Goal: Information Seeking & Learning: Find specific fact

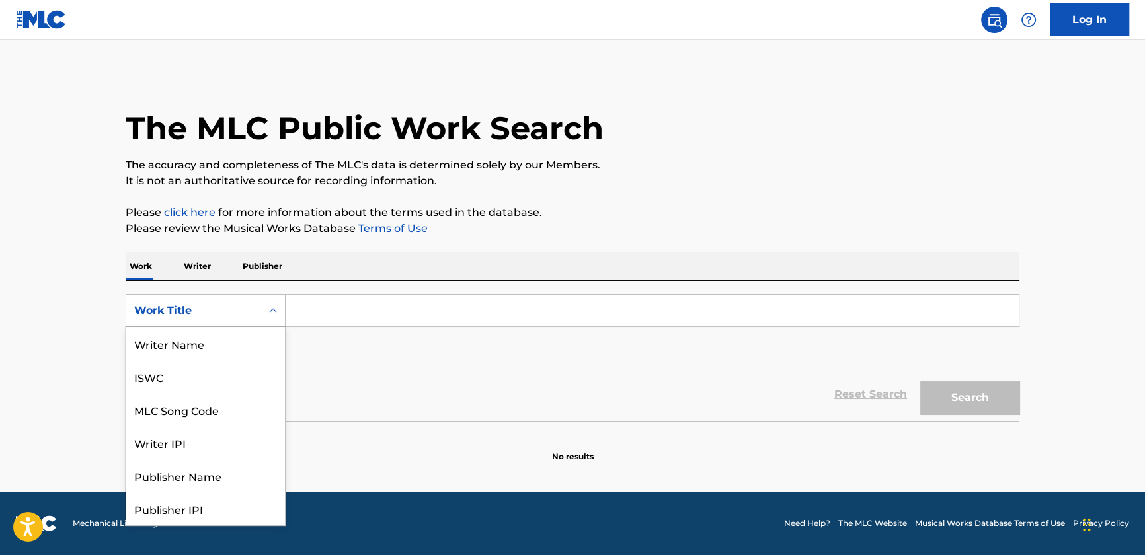
click at [249, 313] on div "Work Title" at bounding box center [193, 311] width 119 height 16
drag, startPoint x: 204, startPoint y: 334, endPoint x: 313, endPoint y: 330, distance: 109.1
click at [205, 334] on div "MLC Song Code" at bounding box center [205, 343] width 159 height 33
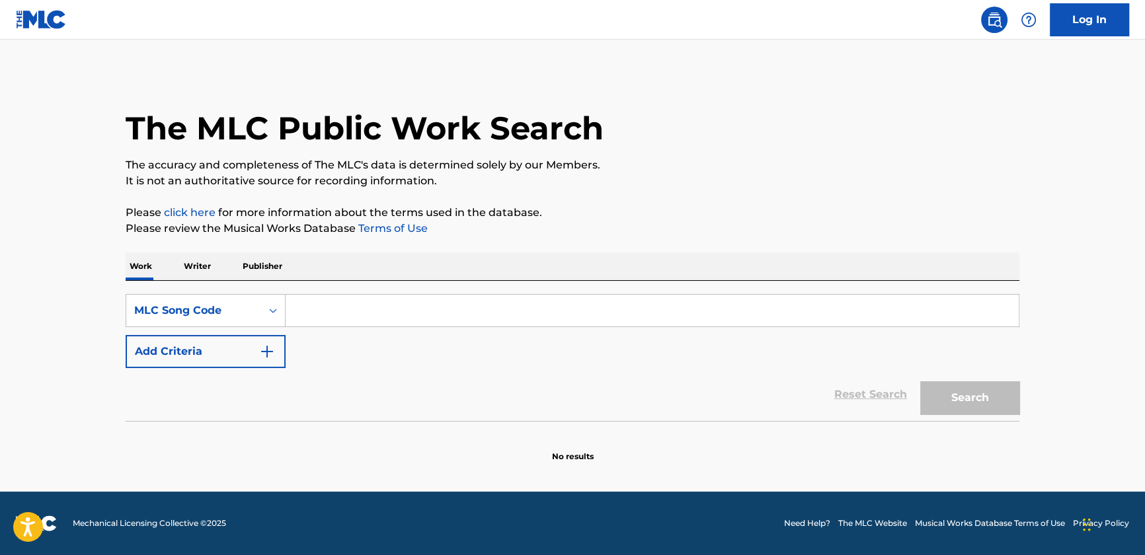
click at [332, 320] on input "Search Form" at bounding box center [652, 311] width 733 height 32
paste input "QB0OX6"
type input "QB0OX6"
click at [933, 397] on button "Search" at bounding box center [969, 397] width 99 height 33
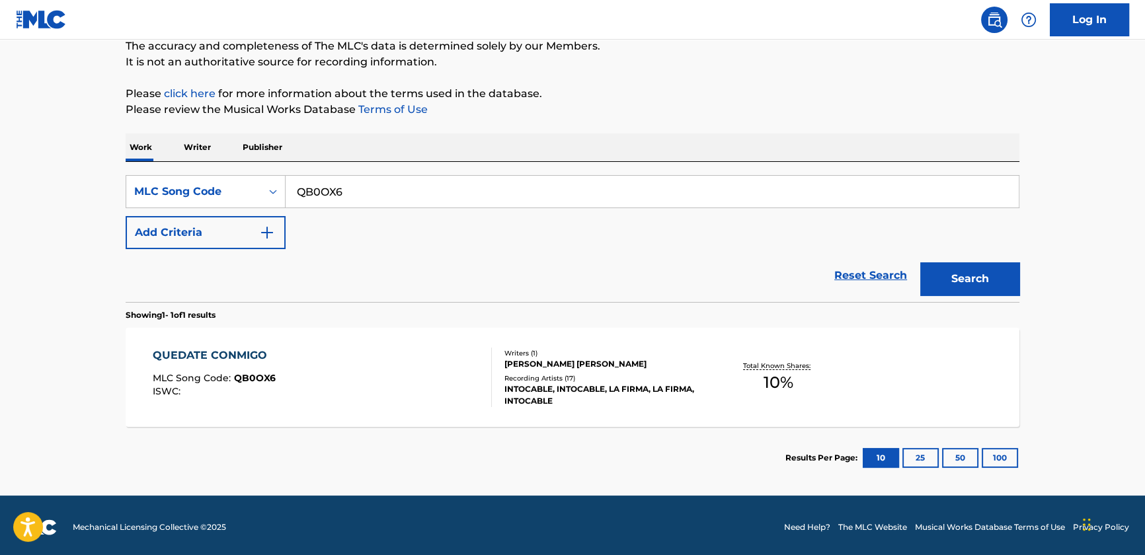
scroll to position [122, 0]
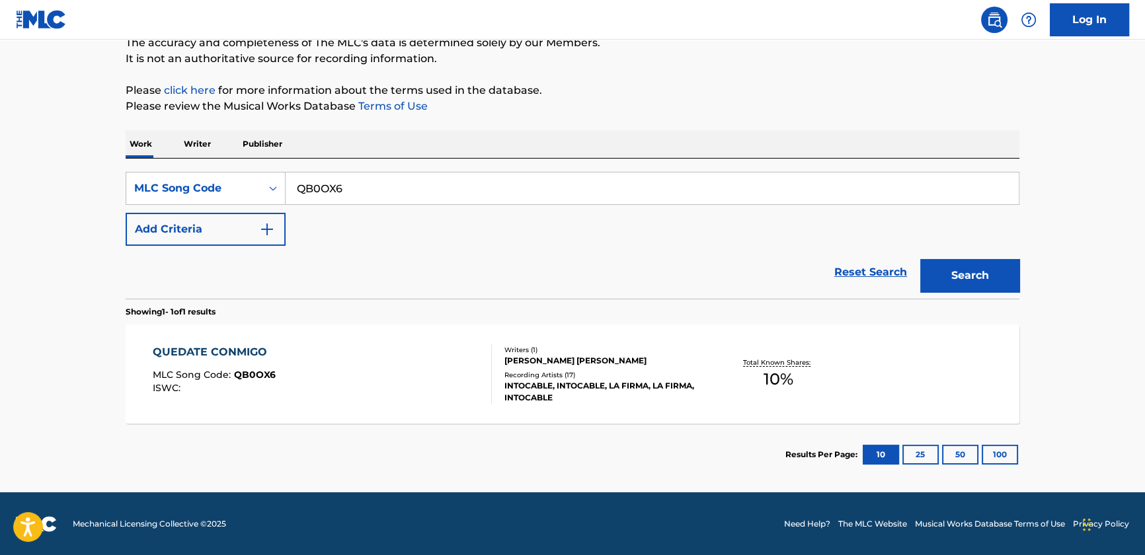
click at [319, 363] on div "QUEDATE CONMIGO MLC Song Code : QB0OX6 ISWC :" at bounding box center [323, 373] width 340 height 59
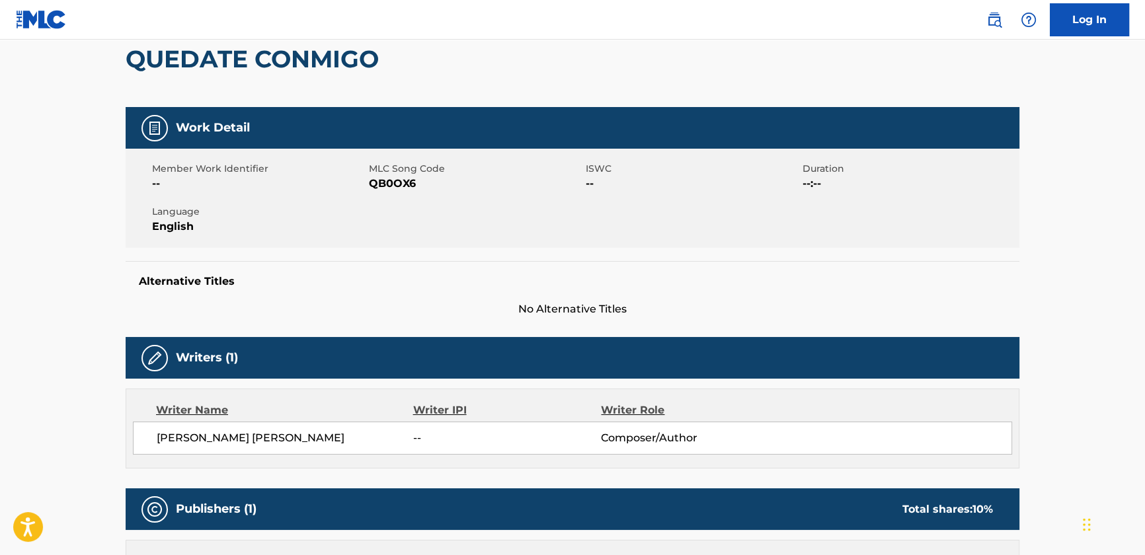
scroll to position [330, 0]
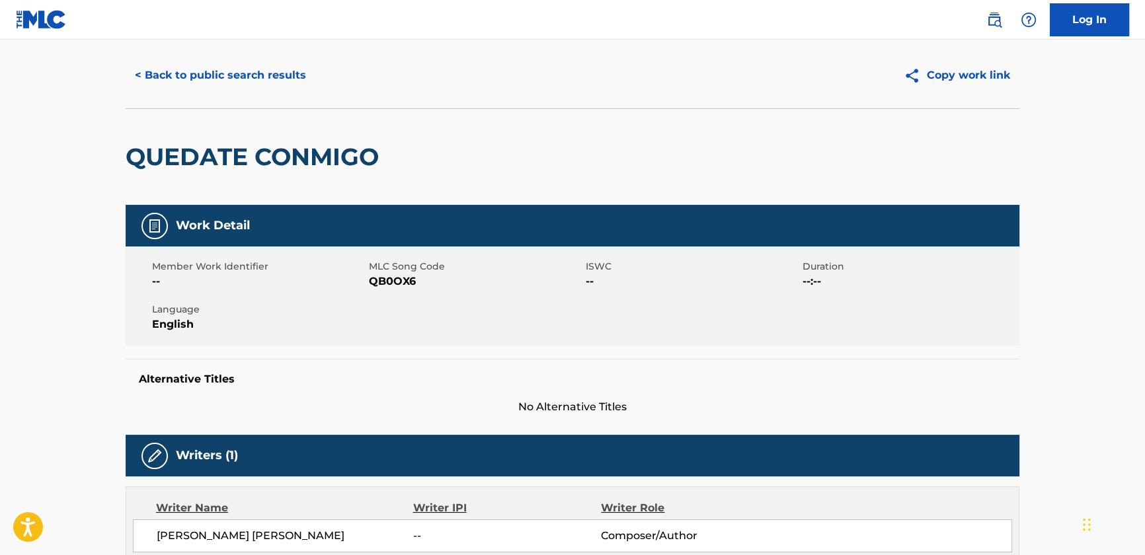
click at [204, 74] on button "< Back to public search results" at bounding box center [221, 75] width 190 height 33
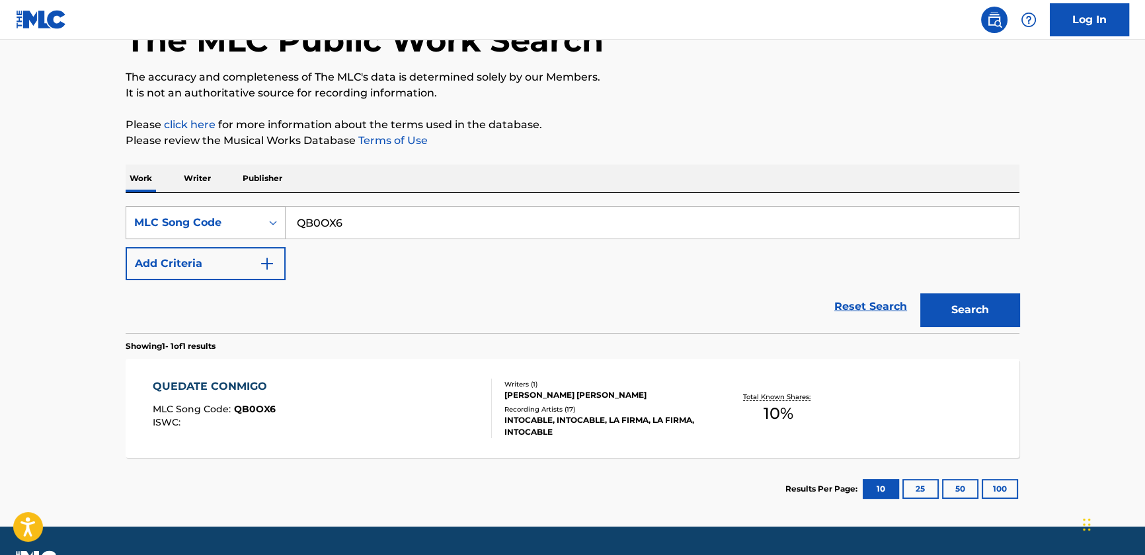
drag, startPoint x: 346, startPoint y: 225, endPoint x: 247, endPoint y: 229, distance: 99.9
click at [215, 227] on div "SearchWithCriteria9a2dca29-dfec-4d1d-b398-545ca2bd9566 MLC Song Code QB0OX6" at bounding box center [573, 222] width 894 height 33
paste input "2RFV"
type input "QB2RFV"
click at [964, 312] on button "Search" at bounding box center [969, 309] width 99 height 33
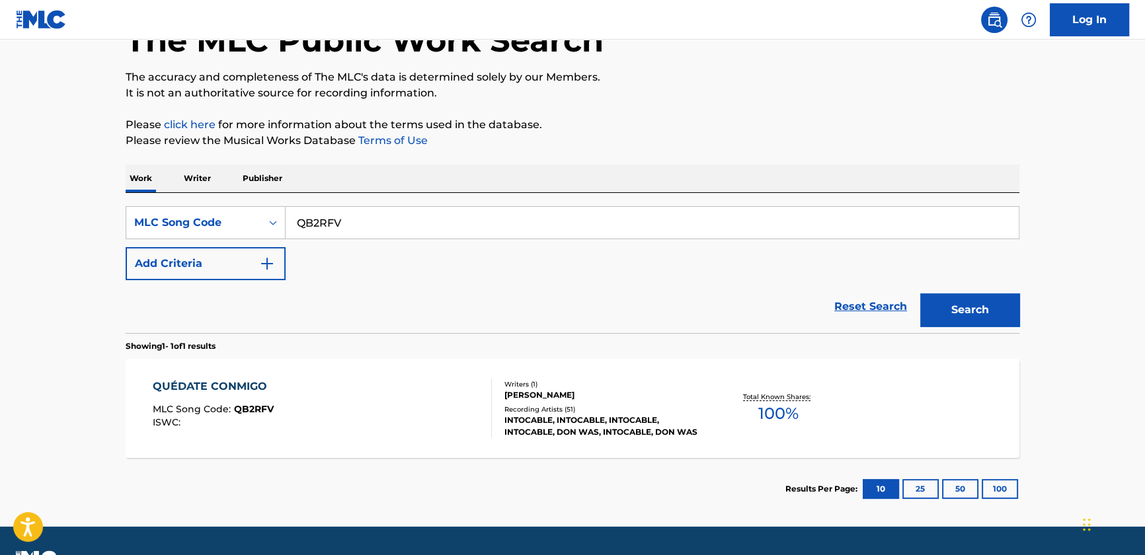
click at [274, 410] on div "QUÉDATE CONMIGO MLC Song Code : QB2RFV ISWC :" at bounding box center [323, 408] width 340 height 59
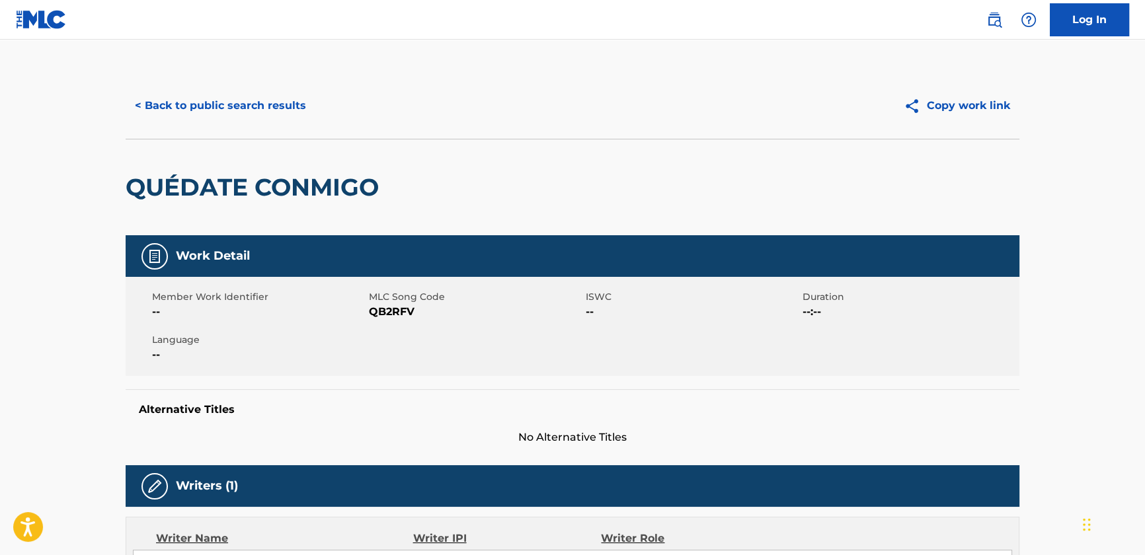
click at [185, 114] on button "< Back to public search results" at bounding box center [221, 105] width 190 height 33
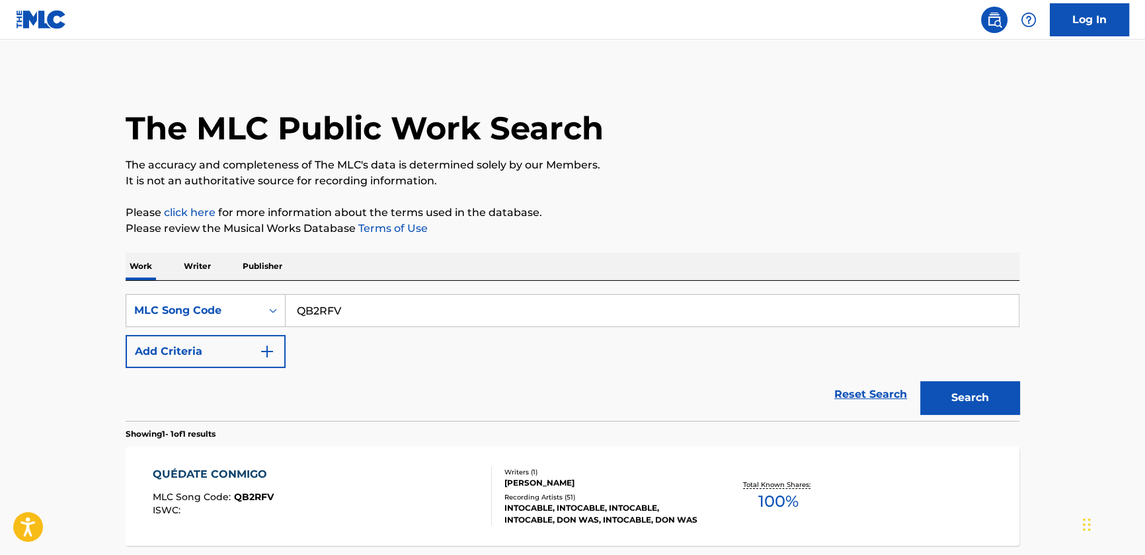
scroll to position [88, 0]
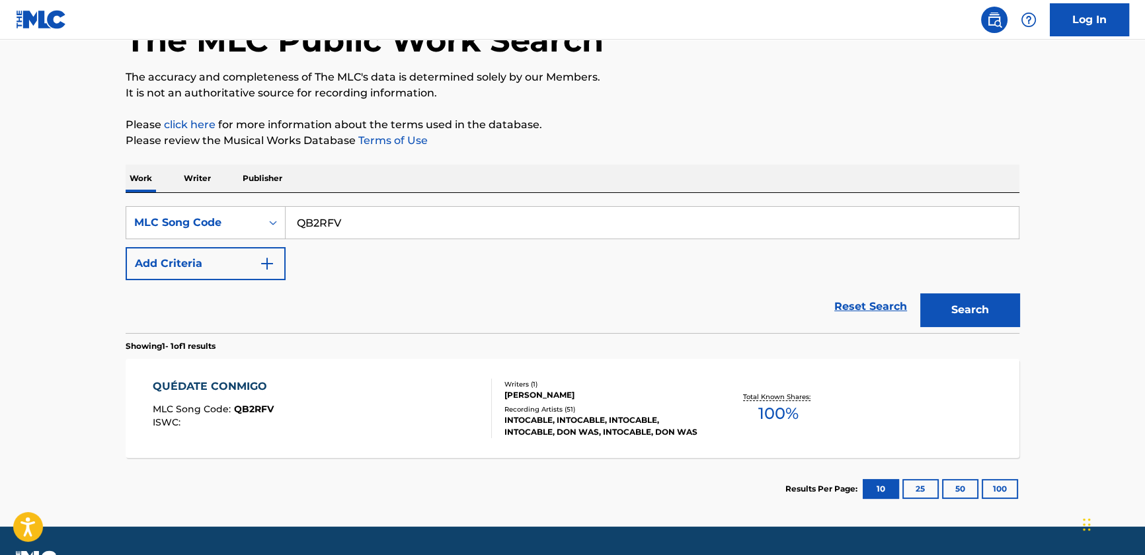
drag, startPoint x: 365, startPoint y: 211, endPoint x: 70, endPoint y: 190, distance: 295.5
click at [70, 190] on main "The MLC Public Work Search The accuracy and completeness of The MLC's data is d…" at bounding box center [572, 239] width 1145 height 575
paste input "0OX6"
click at [948, 312] on button "Search" at bounding box center [969, 309] width 99 height 33
drag, startPoint x: 357, startPoint y: 227, endPoint x: 229, endPoint y: 204, distance: 129.8
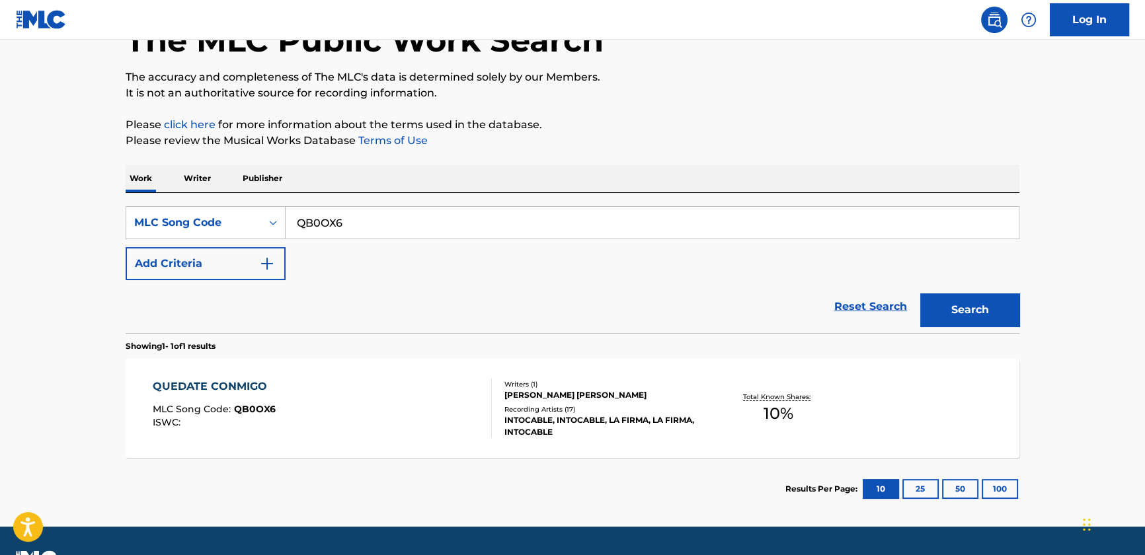
click at [220, 204] on div "SearchWithCriteria9a2dca29-dfec-4d1d-b398-545ca2bd9566 MLC Song Code QB0OX6 Add…" at bounding box center [573, 263] width 894 height 140
paste input "CV8APD"
type input "CV8APD"
click at [956, 325] on button "Search" at bounding box center [969, 309] width 99 height 33
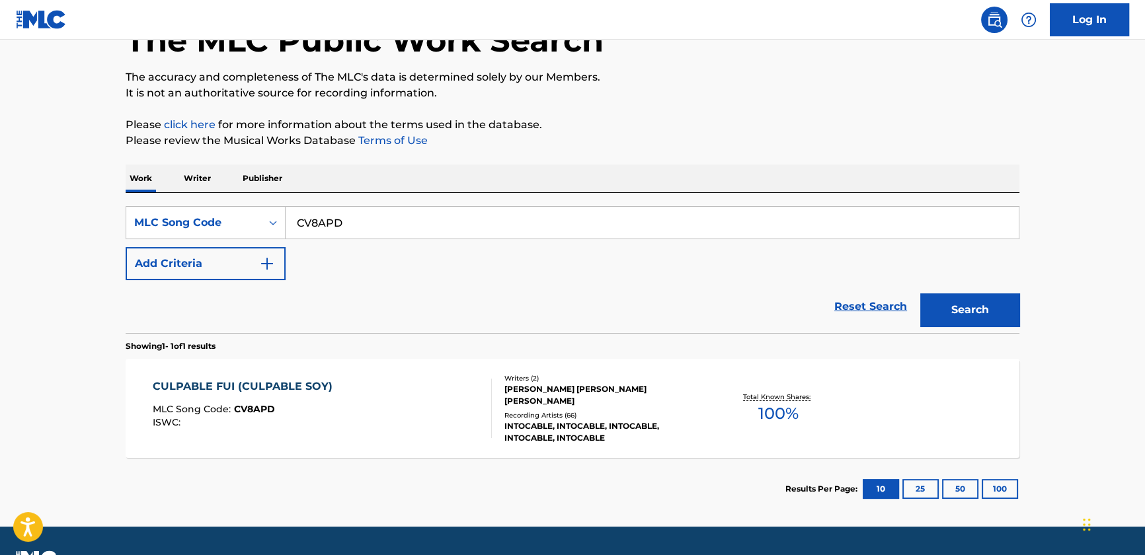
click at [656, 385] on div "[PERSON_NAME] [PERSON_NAME] [PERSON_NAME]" at bounding box center [604, 395] width 200 height 24
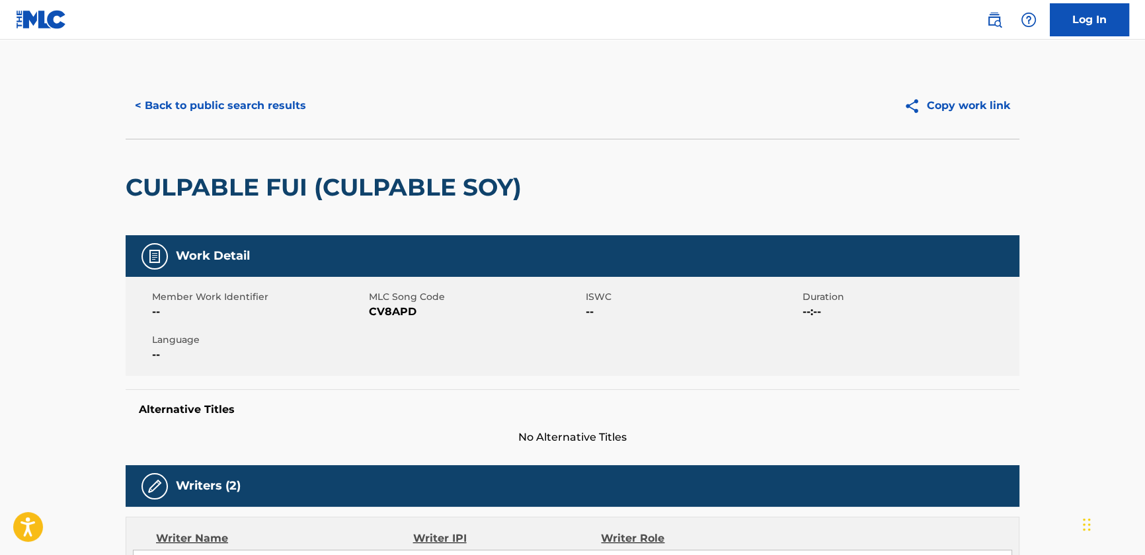
click at [215, 99] on button "< Back to public search results" at bounding box center [221, 105] width 190 height 33
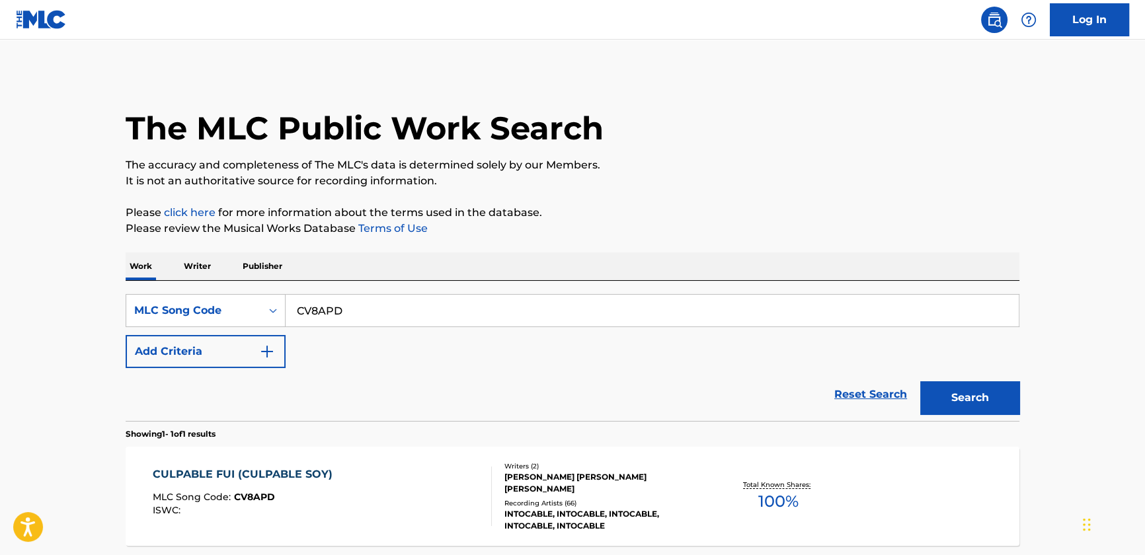
scroll to position [88, 0]
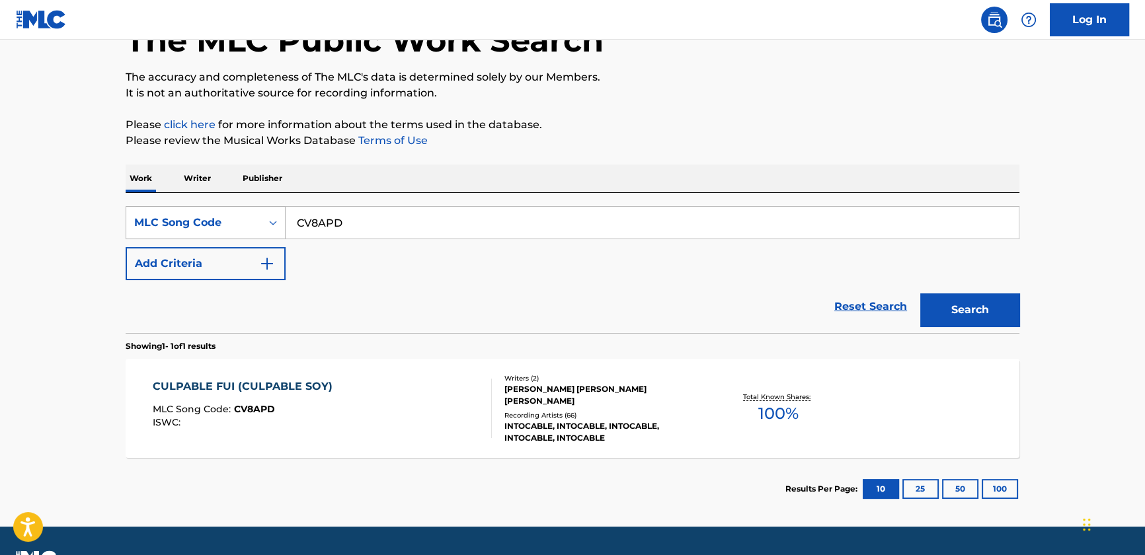
drag, startPoint x: 418, startPoint y: 237, endPoint x: 147, endPoint y: 207, distance: 272.0
click at [147, 207] on div "SearchWithCriteria9a2dca29-dfec-4d1d-b398-545ca2bd9566 MLC Song Code CV8APD" at bounding box center [573, 222] width 894 height 33
paste input "78300"
type input "C78300"
click at [972, 326] on div "Search" at bounding box center [966, 306] width 106 height 53
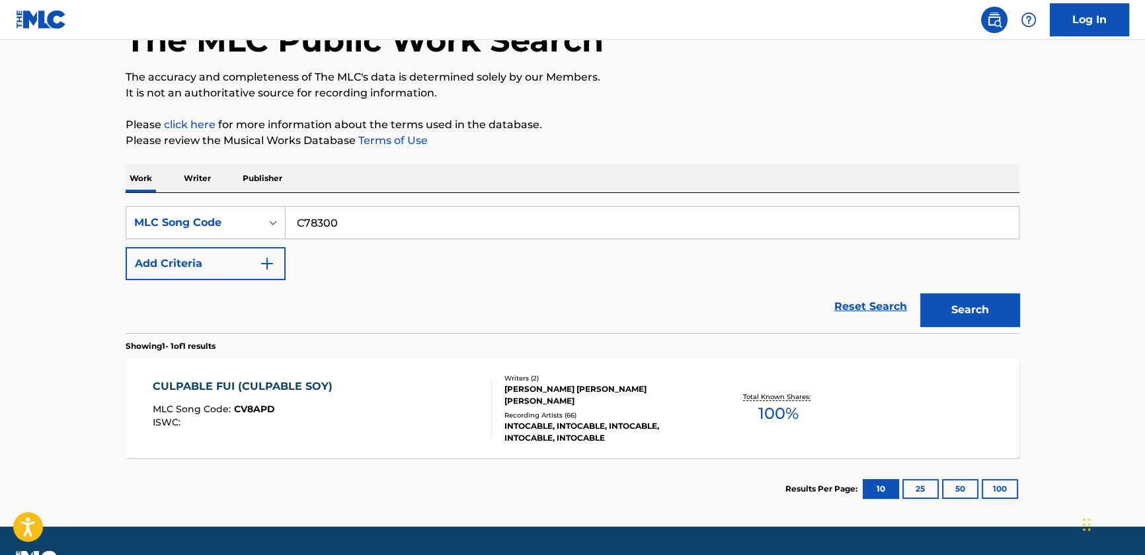
click at [960, 315] on button "Search" at bounding box center [969, 309] width 99 height 33
click at [650, 398] on div "[PERSON_NAME] [PERSON_NAME], [PERSON_NAME] [PERSON_NAME]" at bounding box center [604, 395] width 200 height 24
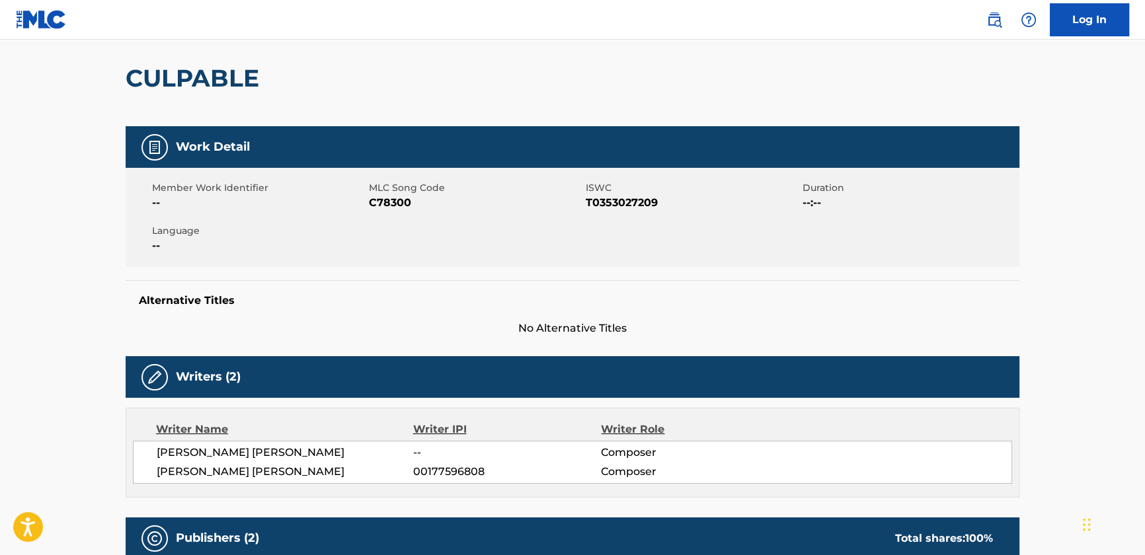
scroll to position [59, 0]
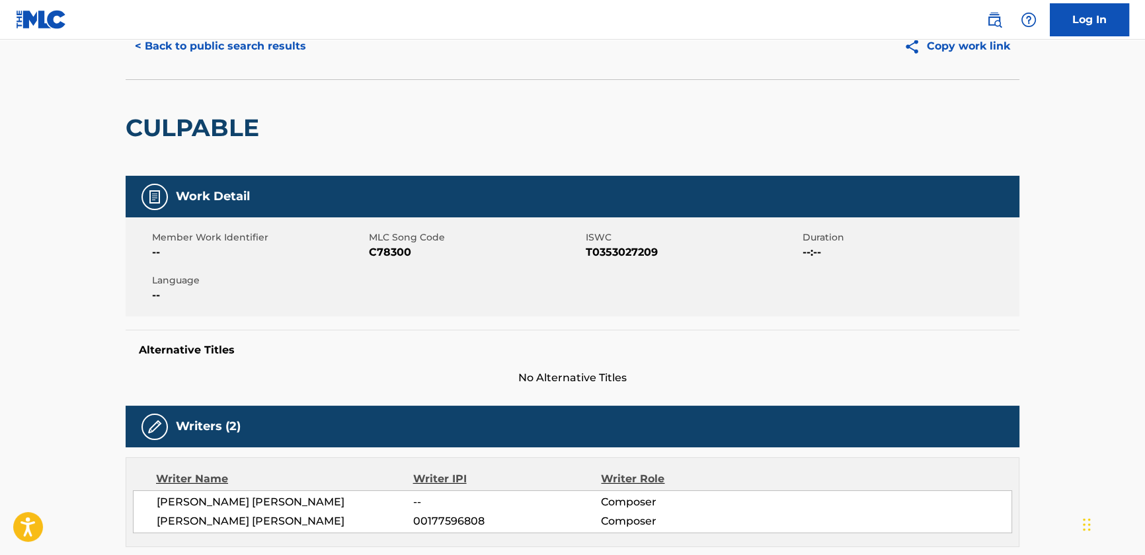
click at [227, 47] on button "< Back to public search results" at bounding box center [221, 46] width 190 height 33
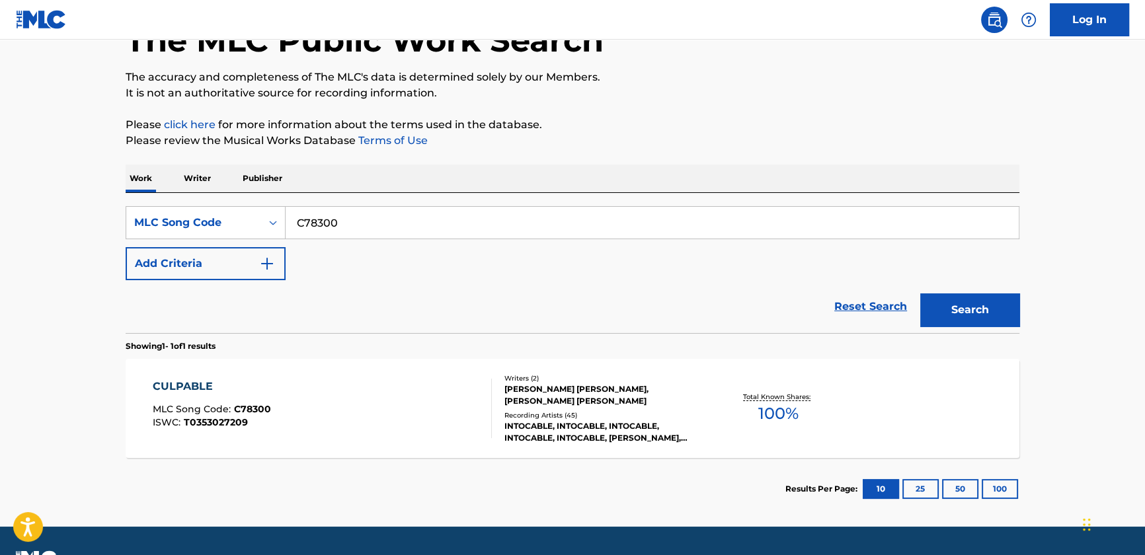
drag, startPoint x: 338, startPoint y: 221, endPoint x: 216, endPoint y: 205, distance: 123.3
click at [204, 200] on div "SearchWithCriteria9a2dca29-dfec-4d1d-b398-545ca2bd9566 MLC Song Code C78300 Add…" at bounding box center [573, 263] width 894 height 140
paste input "A5301"
type input "CA5301"
click at [949, 315] on button "Search" at bounding box center [969, 309] width 99 height 33
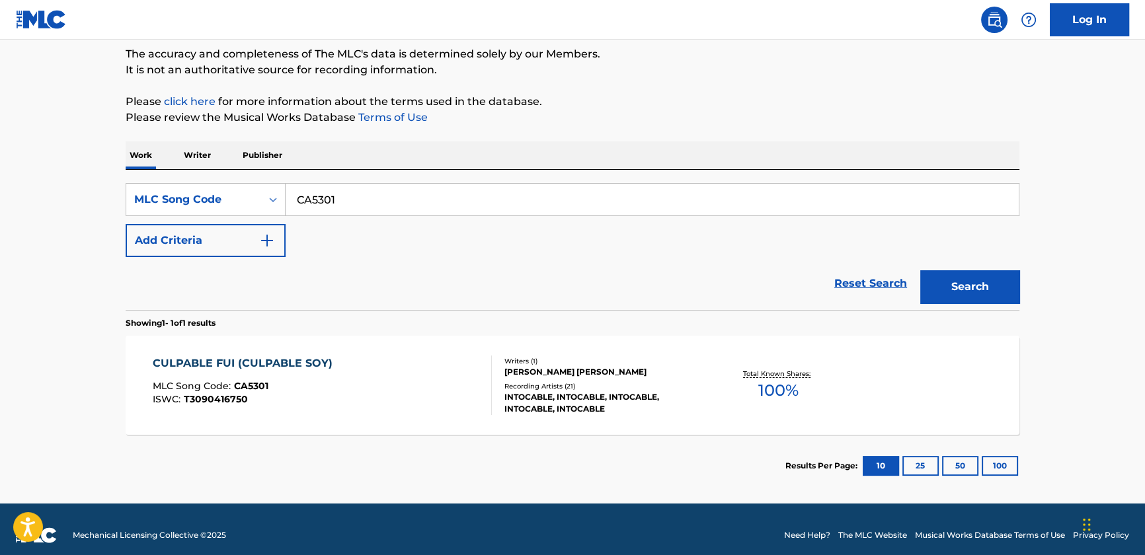
scroll to position [122, 0]
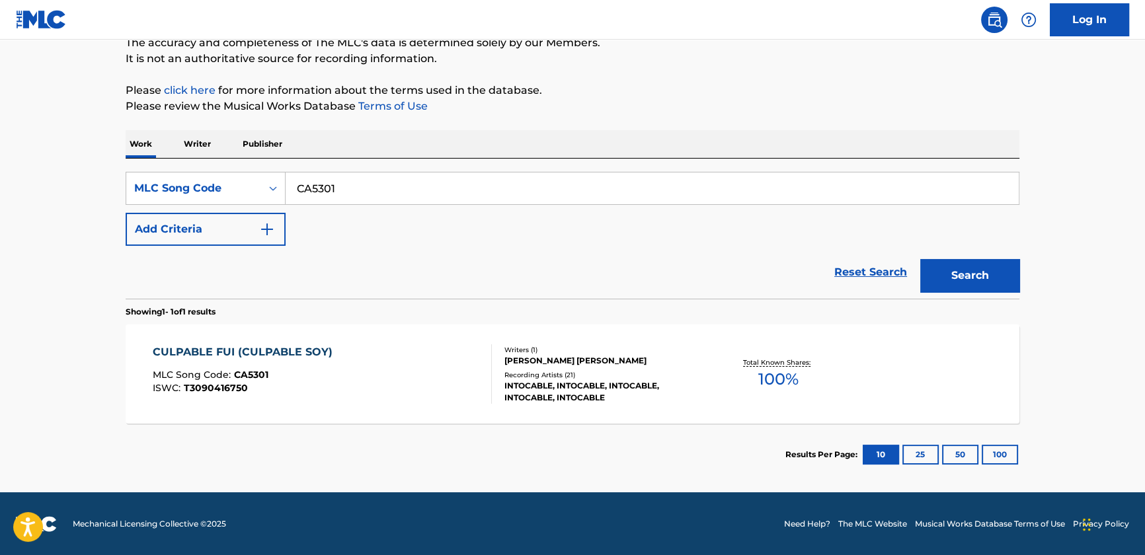
click at [598, 373] on div "Recording Artists ( 21 )" at bounding box center [604, 375] width 200 height 10
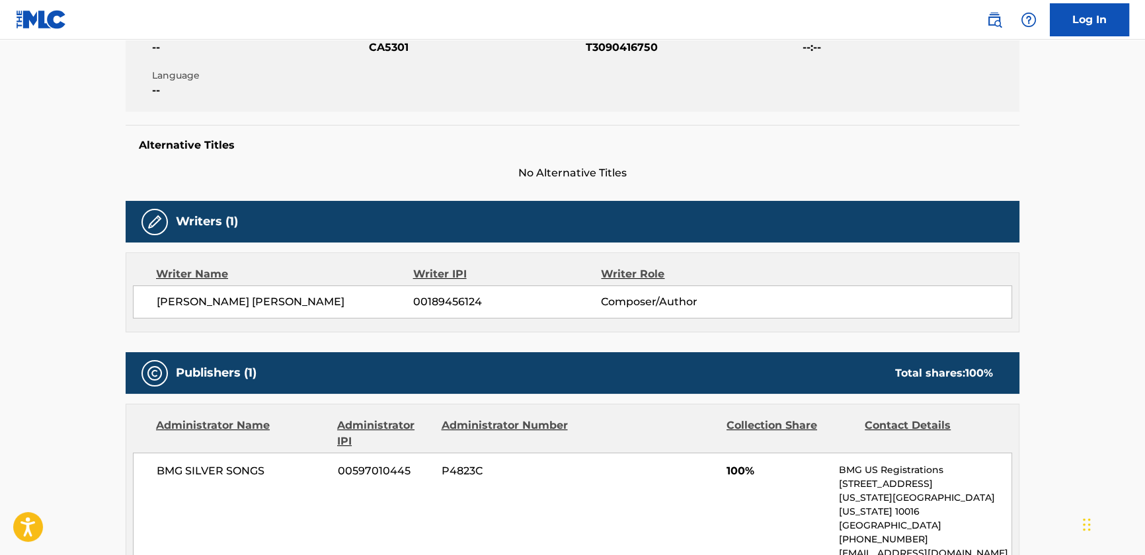
scroll to position [120, 0]
